Goal: Information Seeking & Learning: Learn about a topic

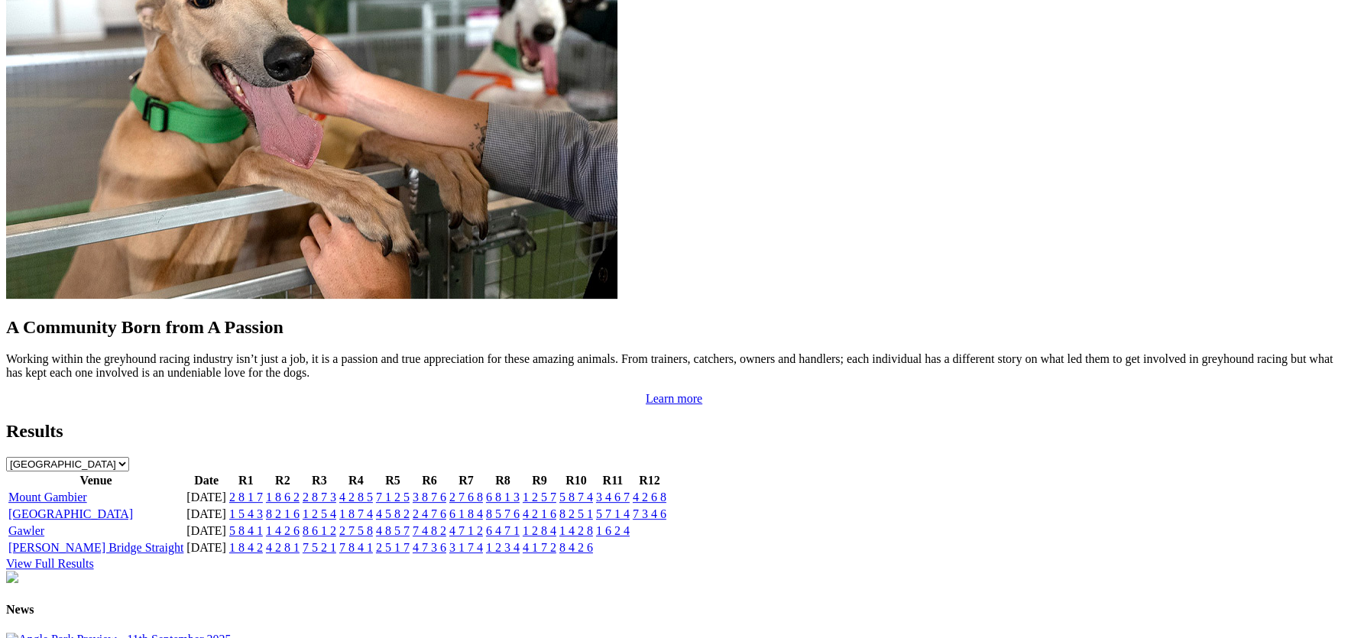
scroll to position [1338, 0]
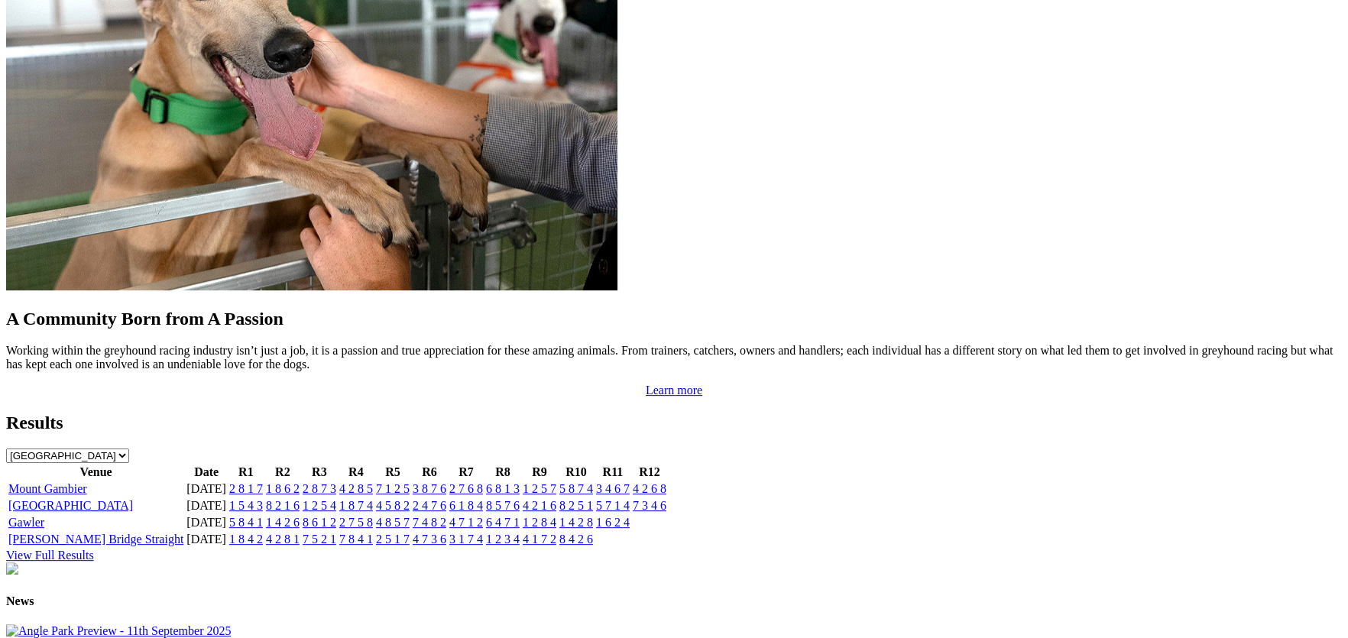
click at [133, 499] on link "Angle Park" at bounding box center [70, 505] width 125 height 13
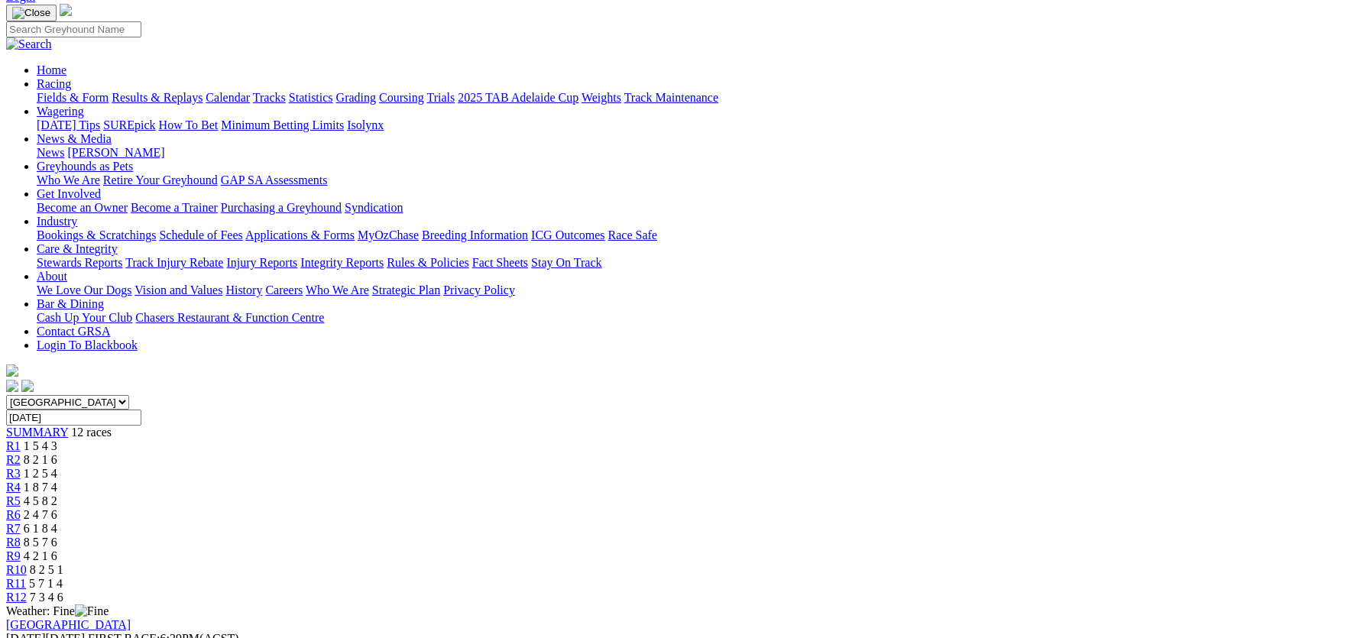
scroll to position [76, 0]
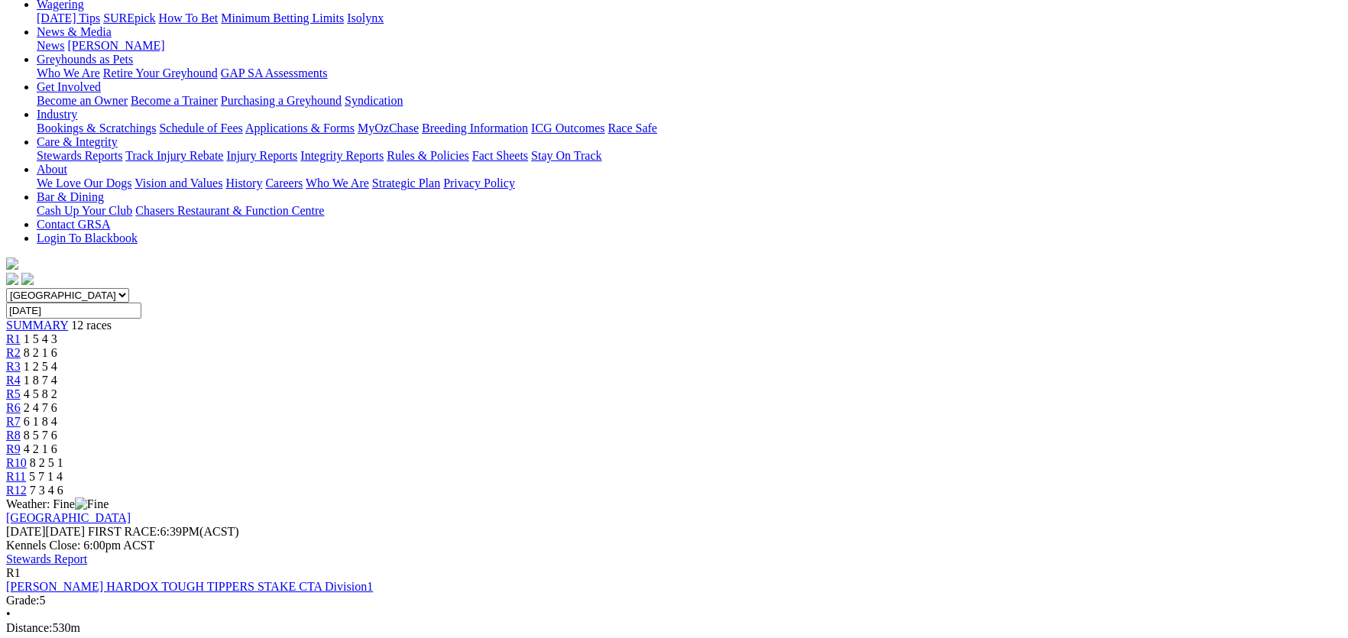
scroll to position [0, 0]
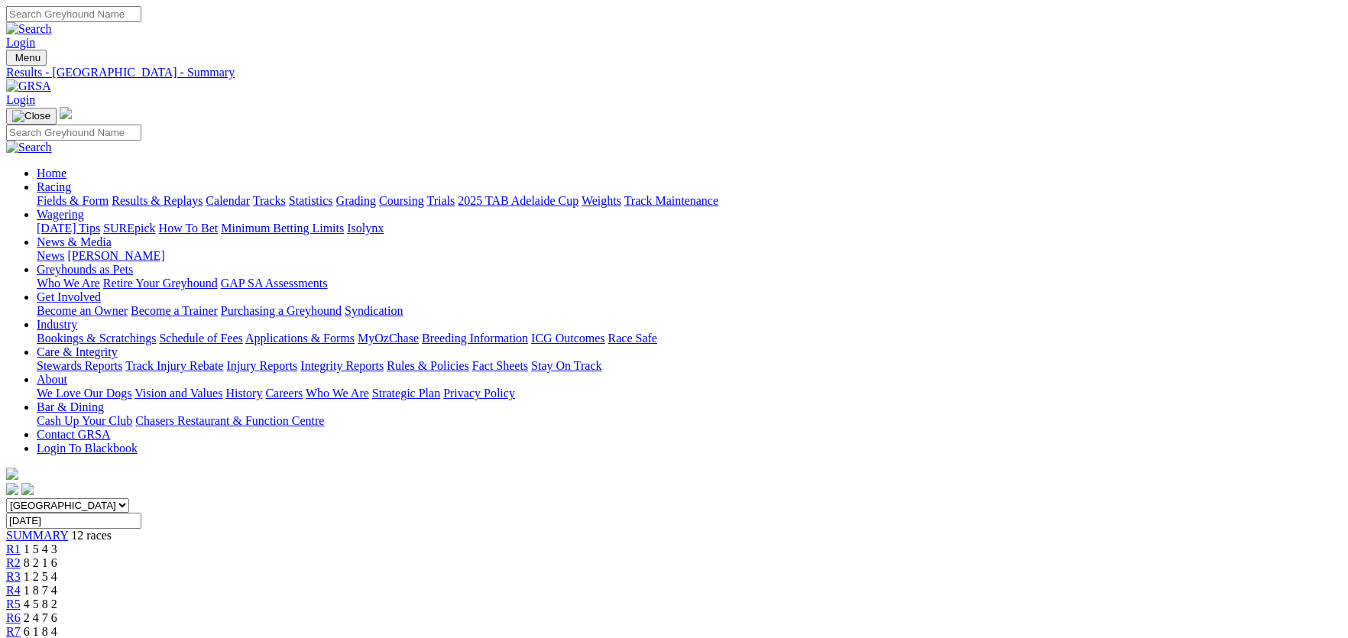
click at [384, 359] on link "Integrity Reports" at bounding box center [341, 365] width 83 height 13
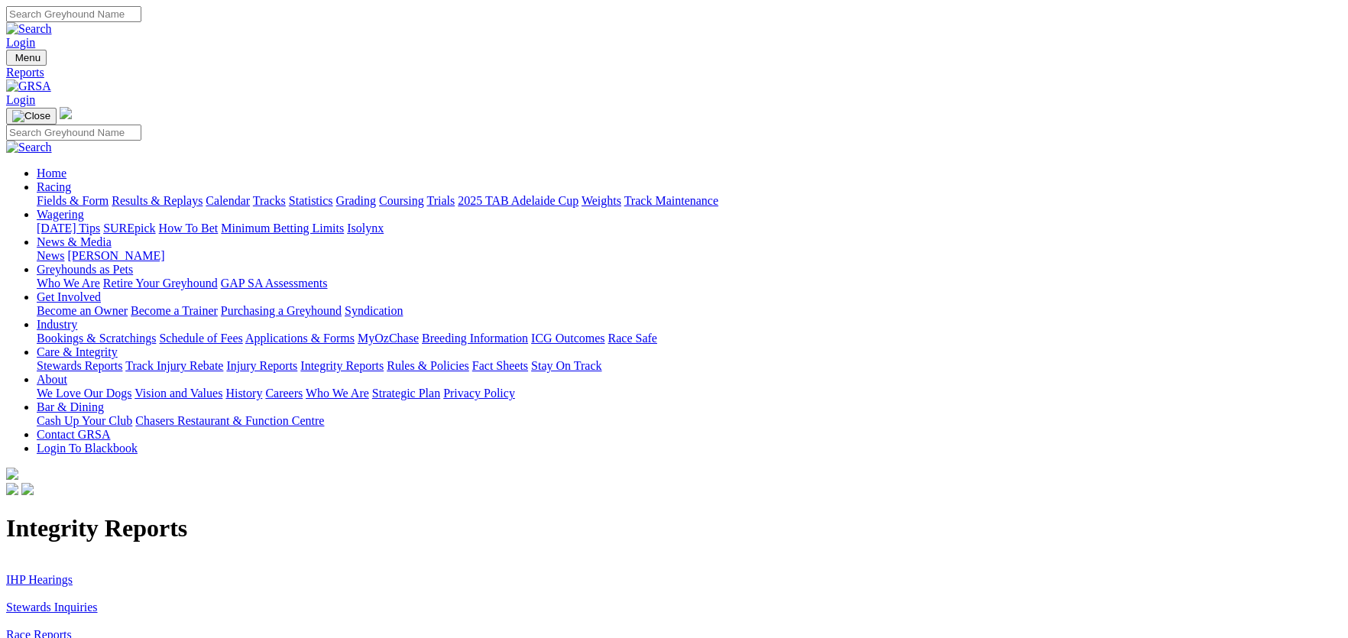
click at [73, 573] on link "IHP Hearings" at bounding box center [39, 579] width 67 height 13
click at [98, 601] on link "Stewards Inquiries" at bounding box center [52, 607] width 92 height 13
